Goal: Task Accomplishment & Management: Complete application form

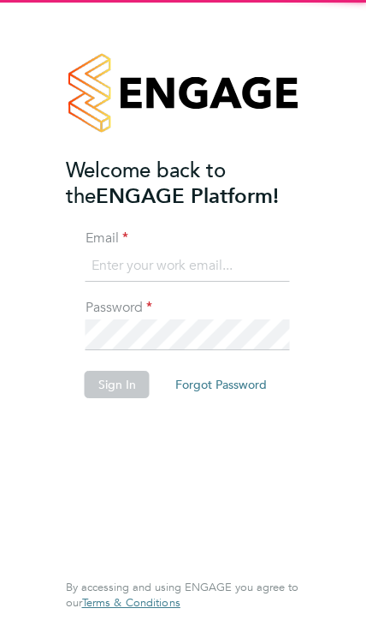
click at [121, 275] on input at bounding box center [188, 266] width 205 height 31
type input "[EMAIL_ADDRESS][DOMAIN_NAME]"
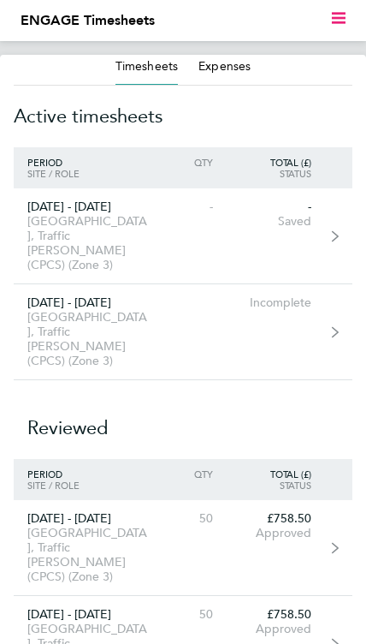
click at [240, 304] on link "[DATE] - [DATE] [GEOGRAPHIC_DATA], Traffic [PERSON_NAME] (CPCS) (Zone 3) Incomp…" at bounding box center [183, 332] width 339 height 96
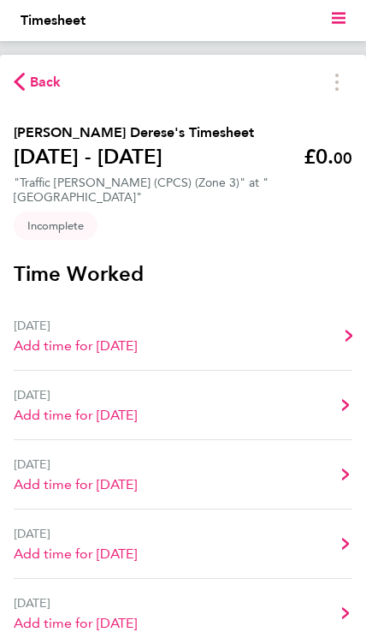
click at [259, 353] on link "[DATE] Add time for [DATE] Add time for [DATE]" at bounding box center [183, 335] width 339 height 69
select select "30"
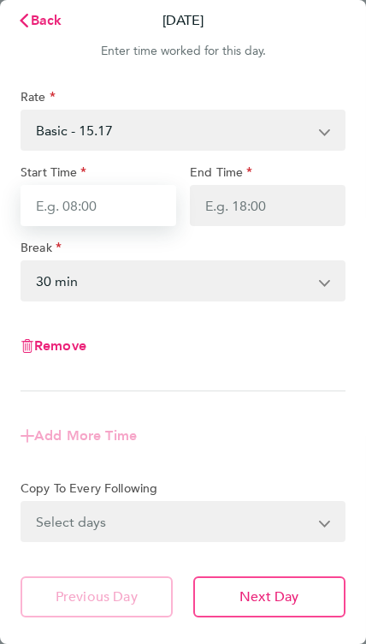
click at [134, 217] on input "Start Time" at bounding box center [99, 205] width 156 height 41
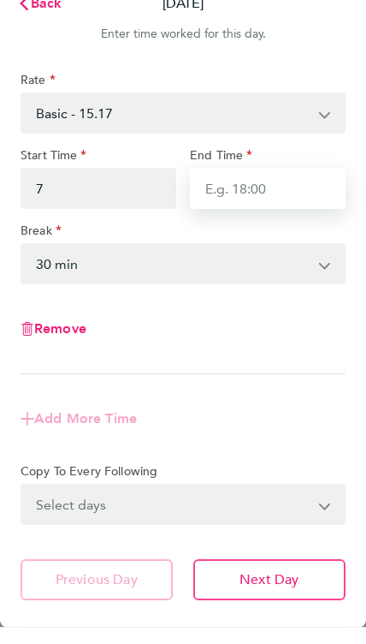
click at [294, 185] on input "End Time" at bounding box center [268, 205] width 156 height 41
type input "07:00"
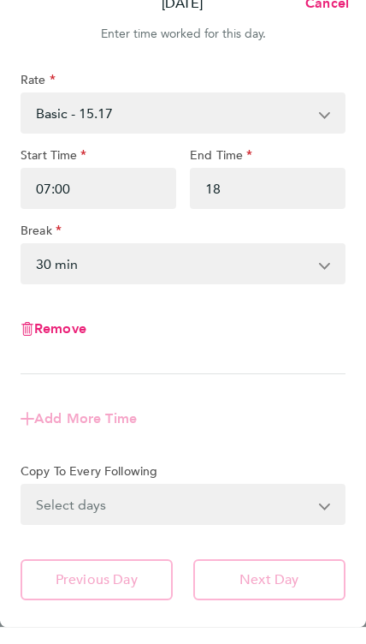
type input "18:00"
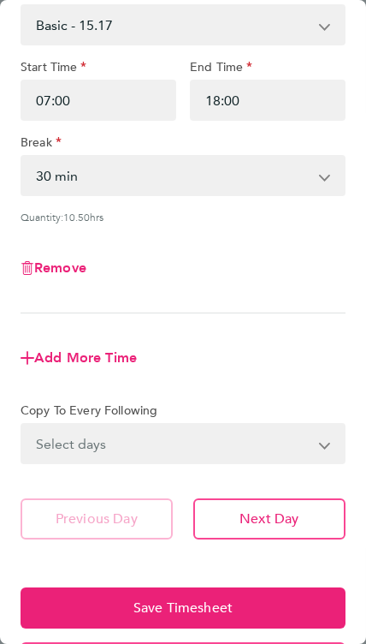
scroll to position [106, 0]
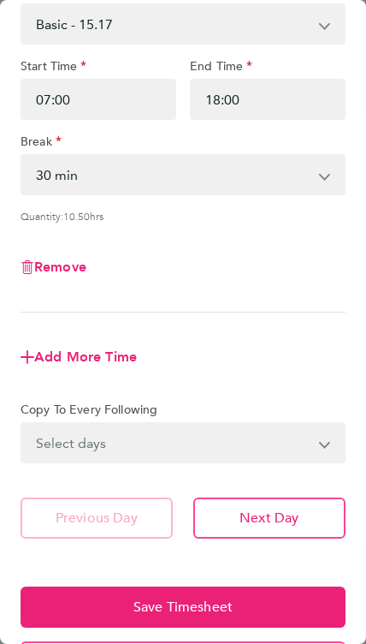
click at [254, 454] on select "Select days Day Weekday (Mon-Fri) Weekend (Sat-Sun) Tuesday Wednesday Thursday …" at bounding box center [173, 443] width 303 height 38
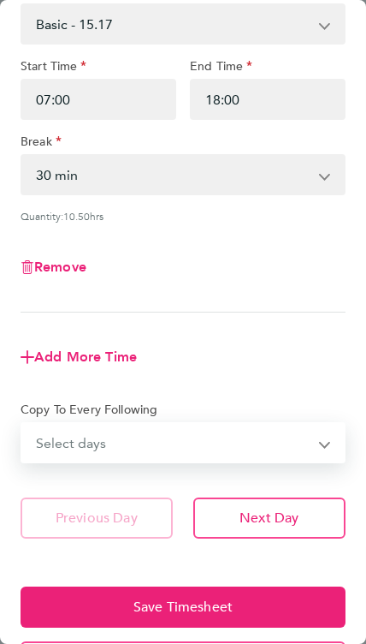
select select "WEEKDAY"
select select "2025-08-31"
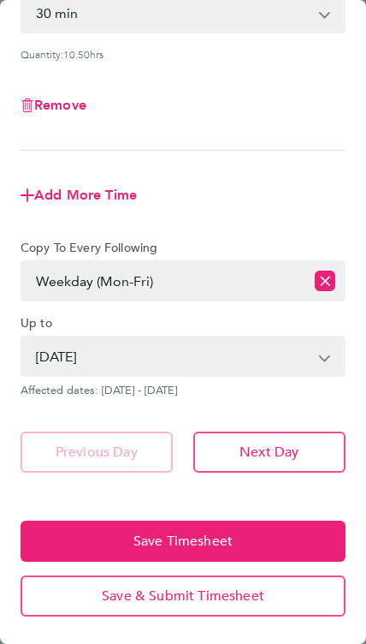
scroll to position [269, 0]
click at [199, 533] on span "Save Timesheet" at bounding box center [183, 540] width 99 height 17
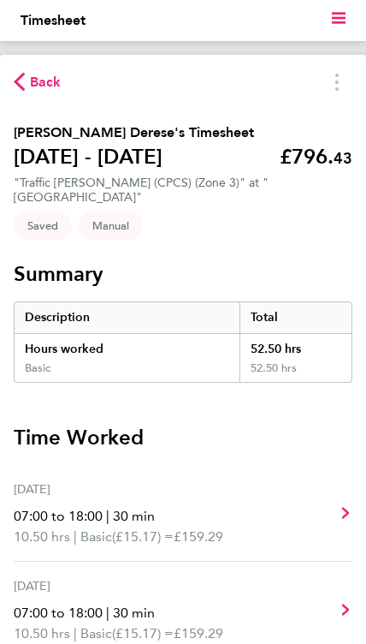
click at [39, 84] on span "Back" at bounding box center [46, 82] width 32 height 21
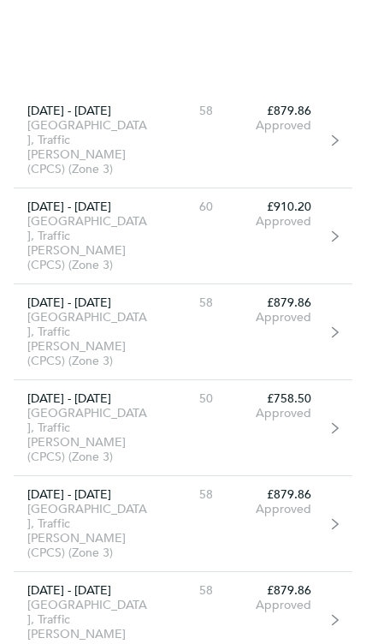
scroll to position [3010, 0]
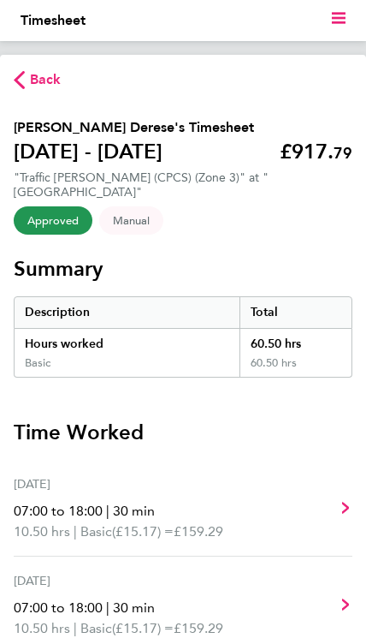
click at [37, 83] on span "Back" at bounding box center [46, 79] width 32 height 21
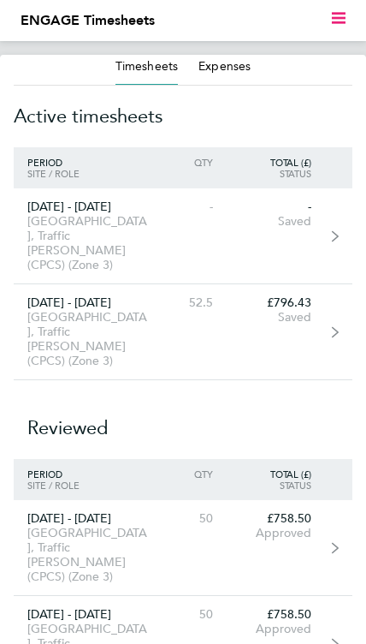
click at [286, 295] on div "£796.43" at bounding box center [276, 302] width 98 height 15
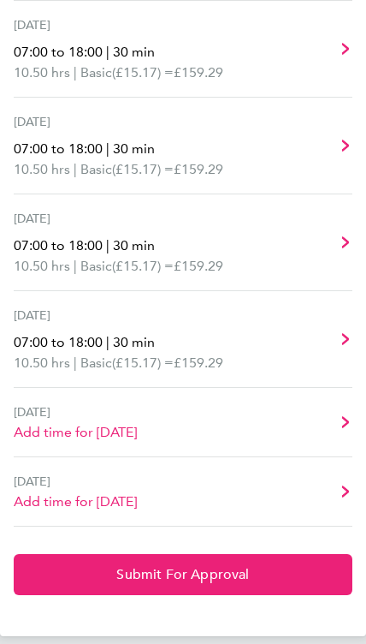
scroll to position [561, 0]
click at [209, 448] on link "Sat 30 Aug Add time for Sat 30 Aug Add time for Sat 30 Aug" at bounding box center [183, 422] width 339 height 69
select select "30"
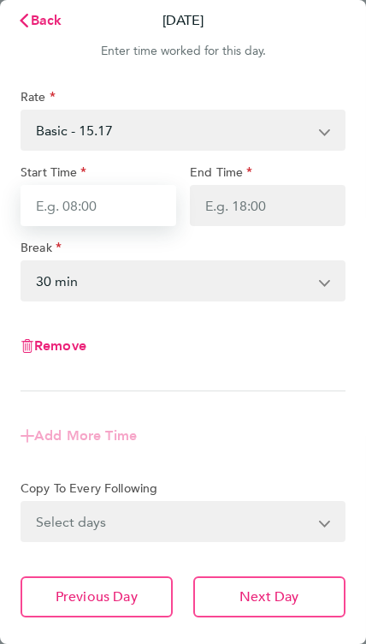
click at [126, 194] on input "Start Time" at bounding box center [99, 205] width 156 height 41
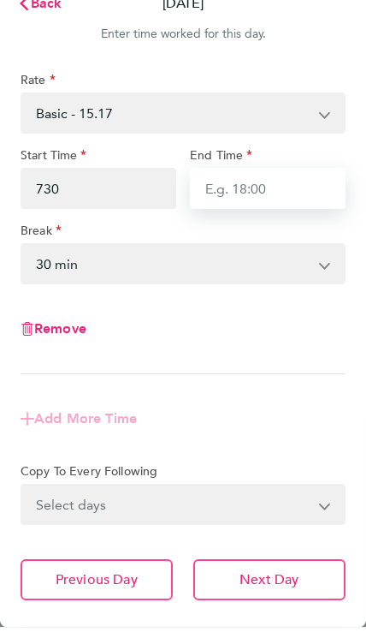
click at [300, 185] on input "End Time" at bounding box center [268, 205] width 156 height 41
type input "07:30"
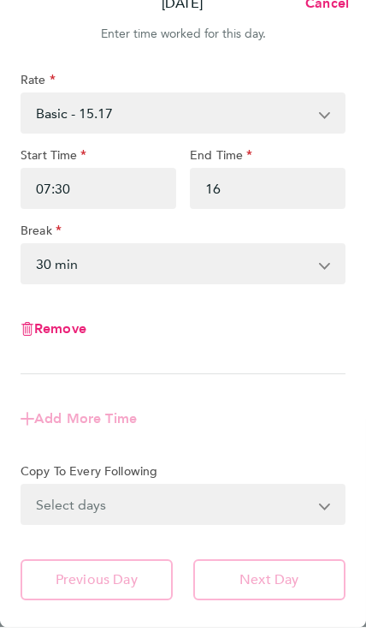
click at [268, 315] on div "Rate Basic - 15.17 Start Time 07:30 End Time 16 Break 0 min 15 min 30 min 45 mi…" at bounding box center [183, 240] width 325 height 302
type input "16:00"
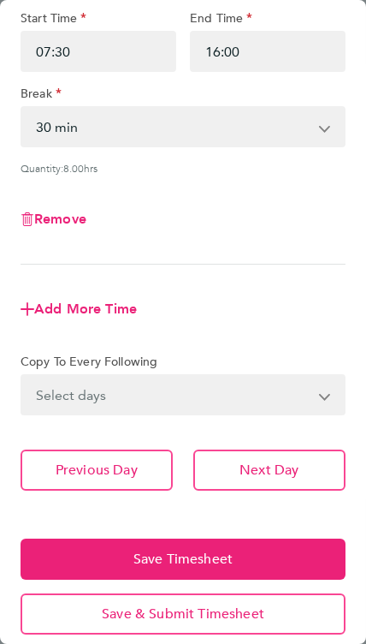
scroll to position [160, 0]
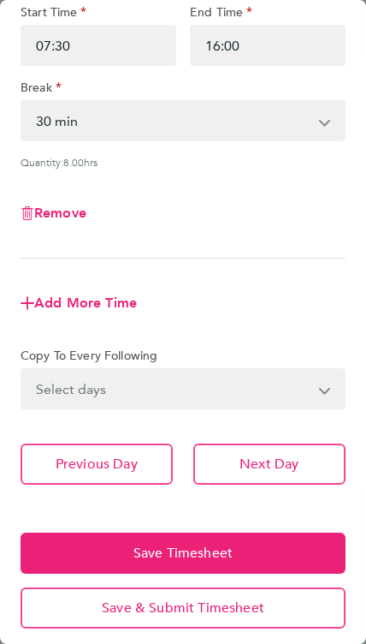
click at [234, 553] on button "Save Timesheet" at bounding box center [183, 552] width 325 height 41
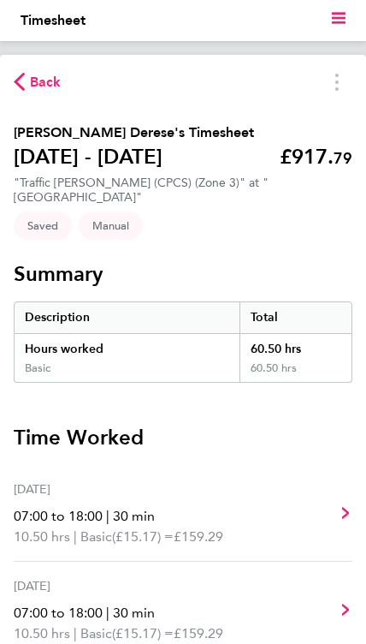
click at [56, 90] on span "Back" at bounding box center [46, 82] width 32 height 21
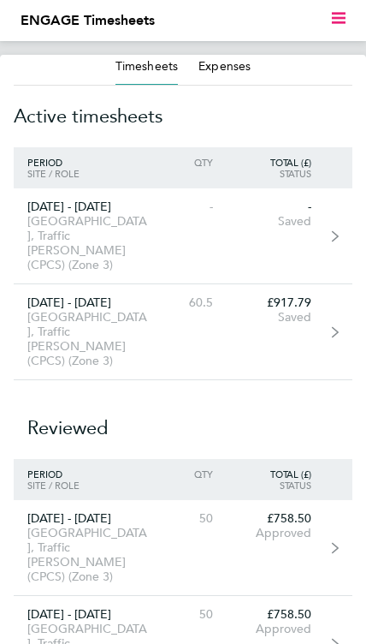
click at [314, 310] on div "Saved" at bounding box center [276, 317] width 98 height 15
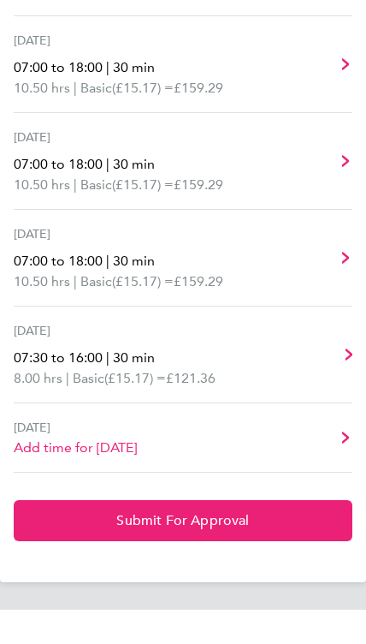
scroll to position [611, 0]
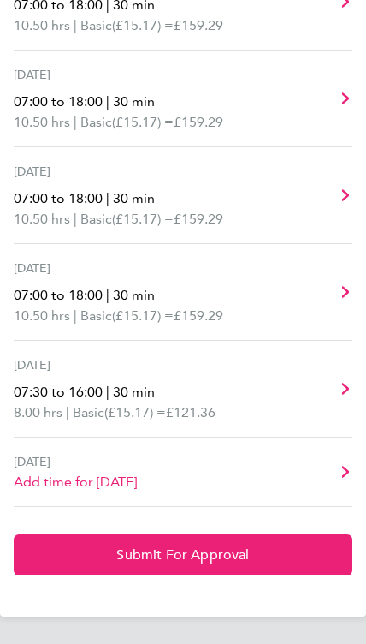
click at [255, 557] on button "Submit For Approval" at bounding box center [183, 554] width 339 height 41
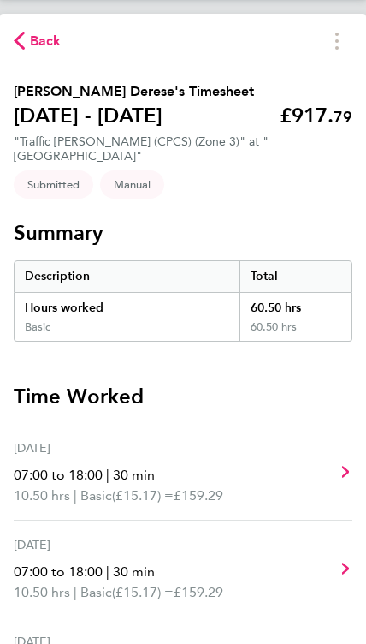
scroll to position [0, 0]
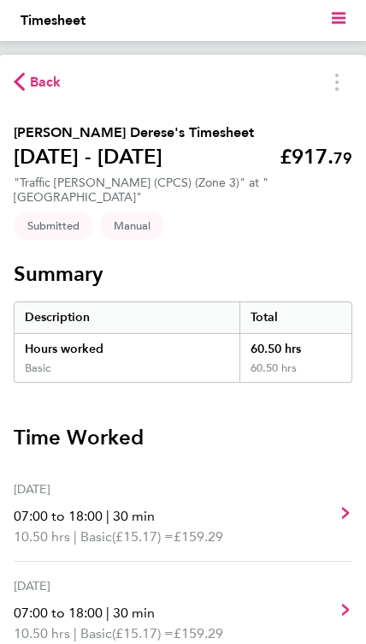
click at [53, 80] on span "Back" at bounding box center [46, 82] width 32 height 21
